Goal: Book appointment/travel/reservation

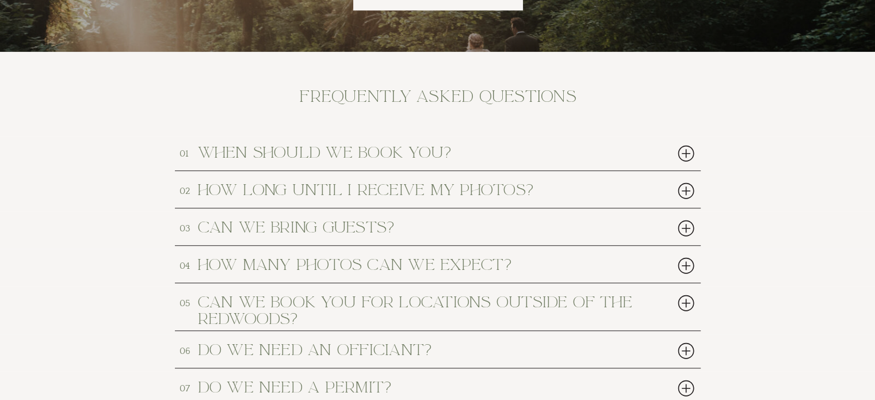
scroll to position [5302, 0]
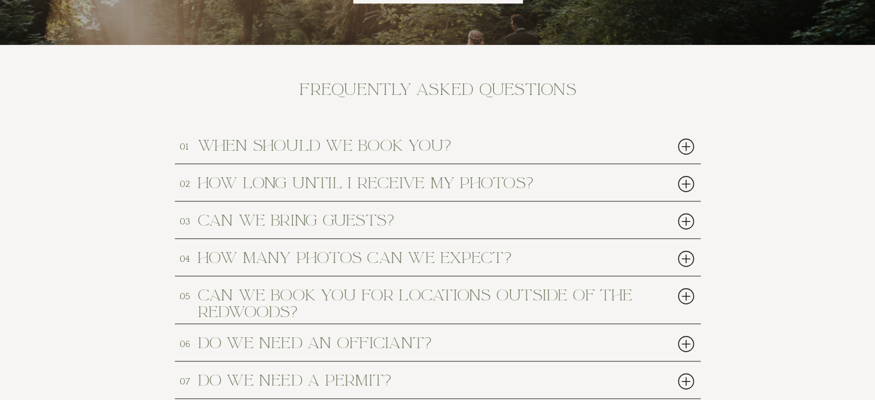
click at [516, 148] on h2 "when should we book you?" at bounding box center [416, 144] width 437 height 15
click at [687, 151] on div at bounding box center [686, 147] width 24 height 24
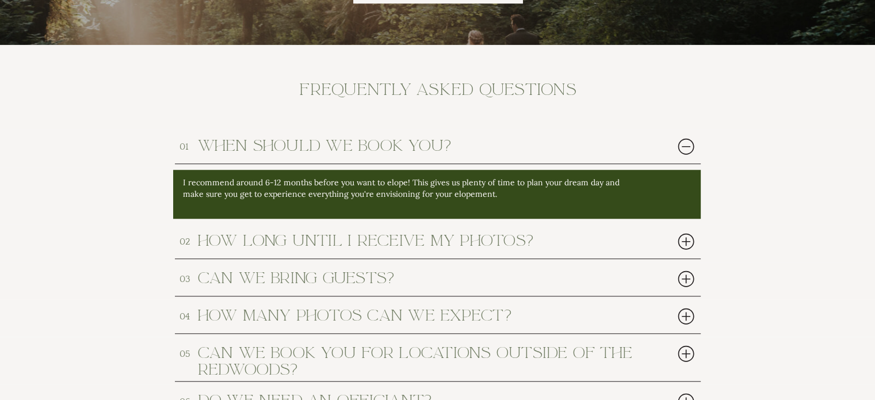
click at [687, 151] on div at bounding box center [686, 147] width 24 height 24
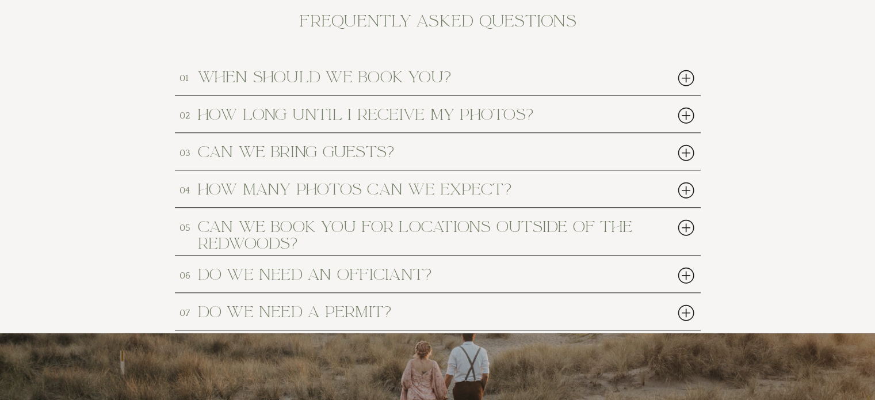
scroll to position [5371, 0]
click at [684, 271] on div at bounding box center [686, 275] width 24 height 24
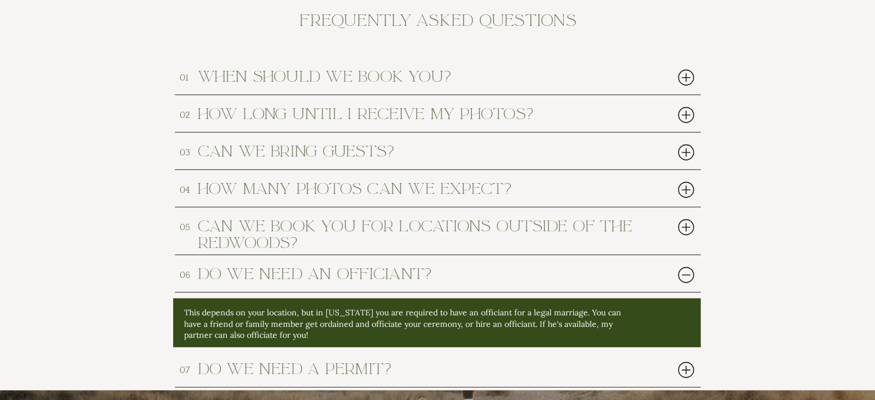
click at [684, 271] on div at bounding box center [686, 275] width 24 height 24
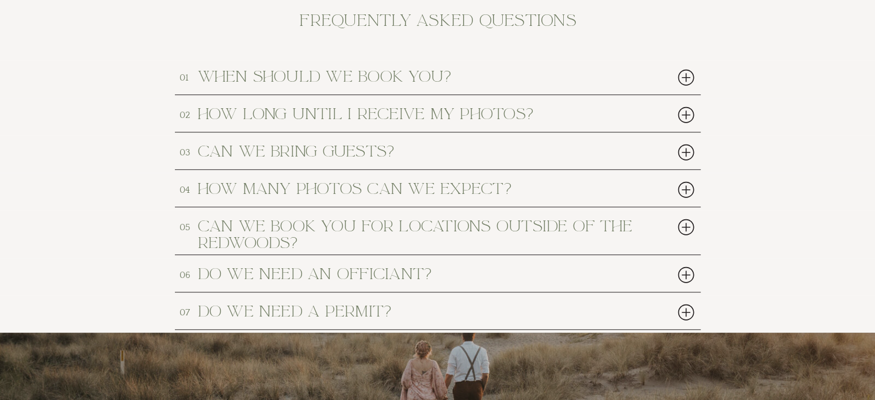
click at [678, 193] on div at bounding box center [686, 190] width 24 height 24
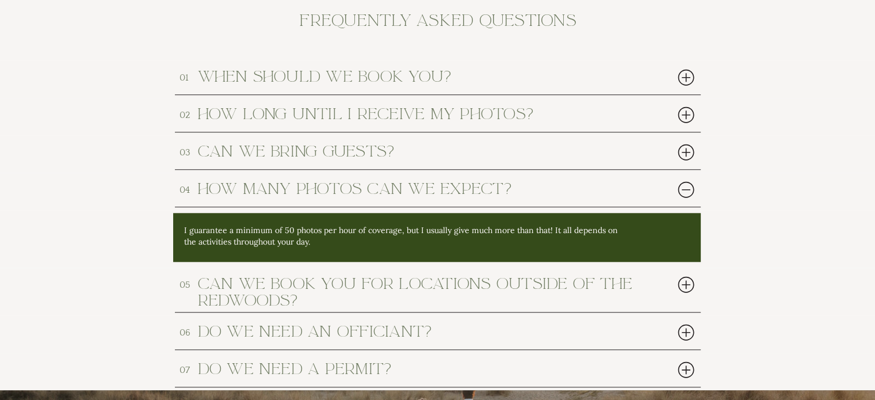
click at [678, 193] on div at bounding box center [686, 190] width 24 height 24
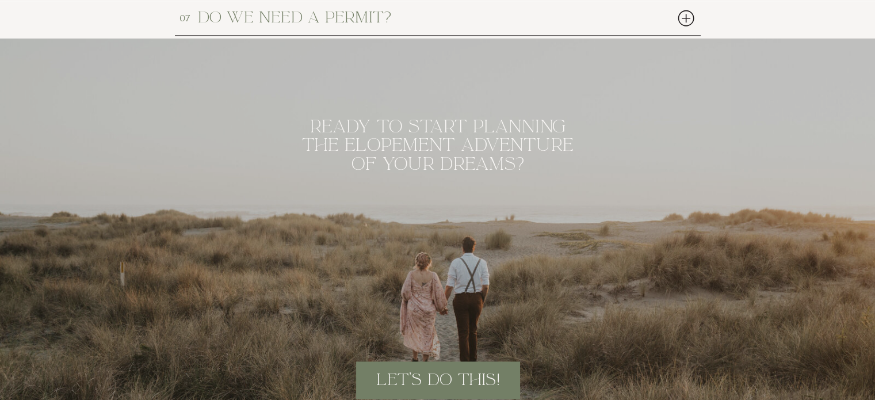
scroll to position [5789, 0]
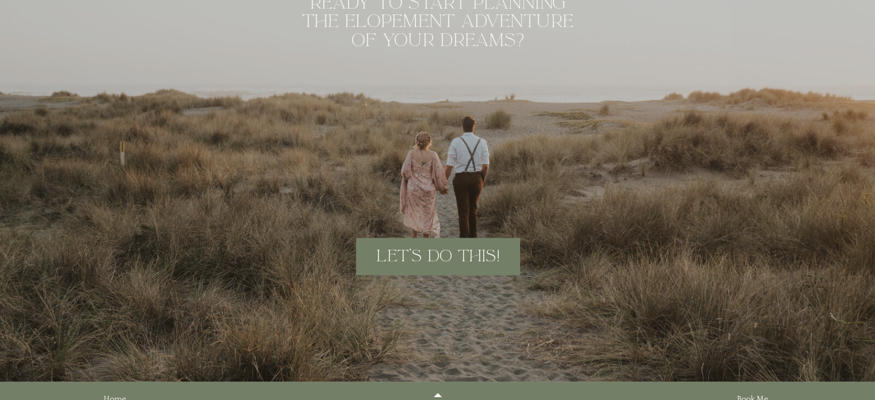
click at [490, 258] on h2 "let's do this!" at bounding box center [438, 256] width 152 height 18
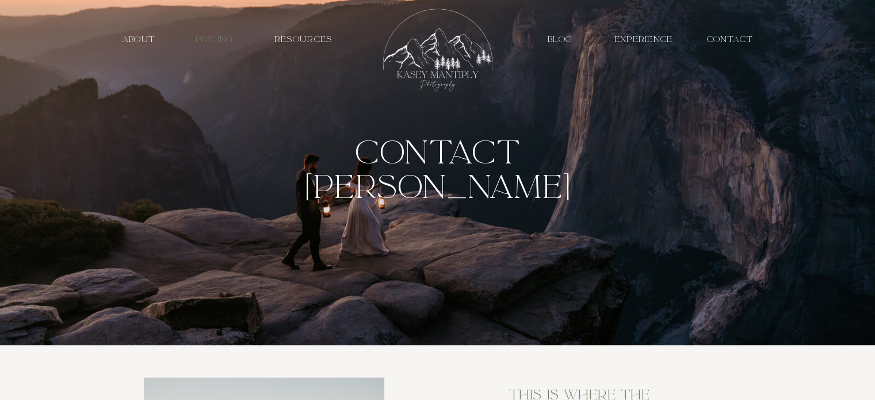
click at [214, 36] on h3 "PRICING" at bounding box center [214, 39] width 53 height 11
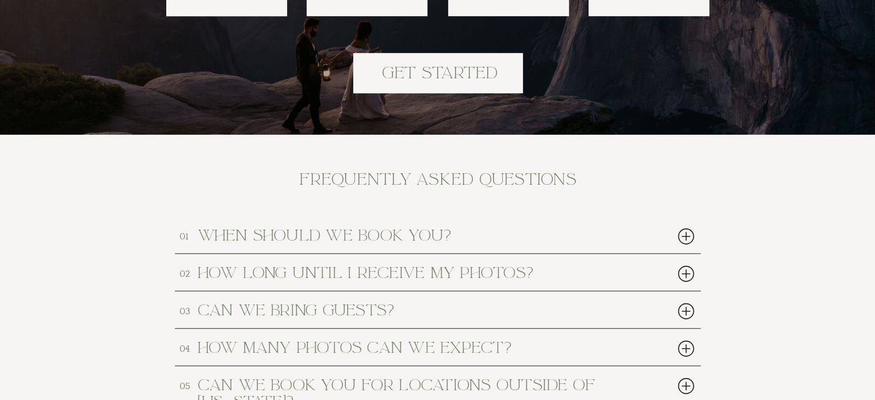
scroll to position [5186, 0]
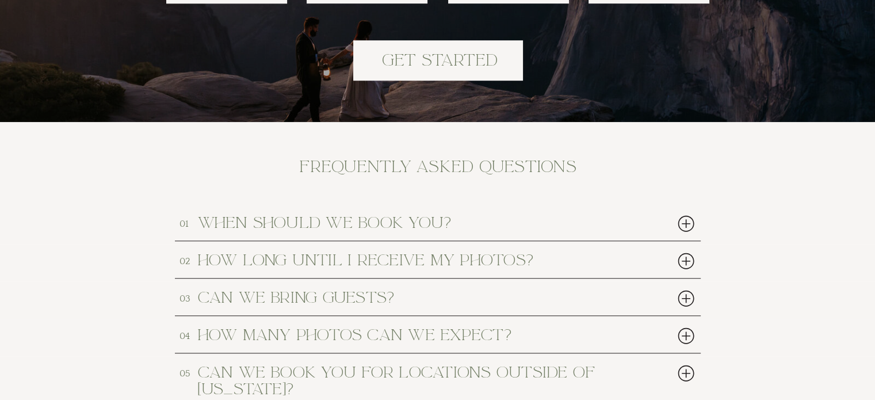
click at [474, 64] on h2 "get started" at bounding box center [439, 60] width 141 height 17
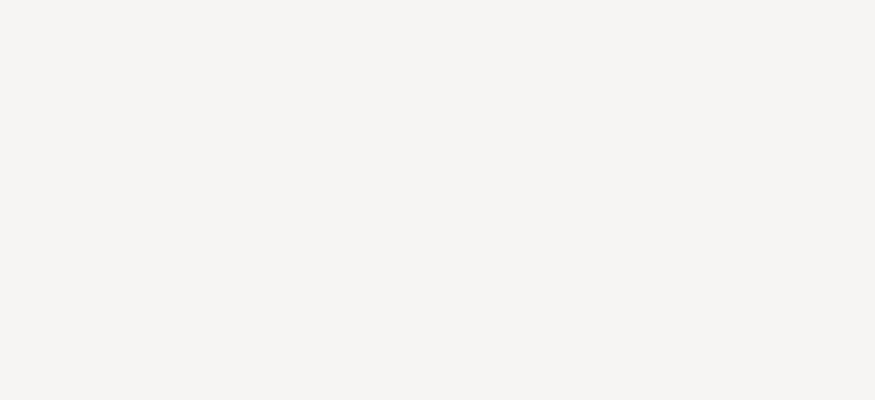
scroll to position [1313, 0]
